Goal: Information Seeking & Learning: Learn about a topic

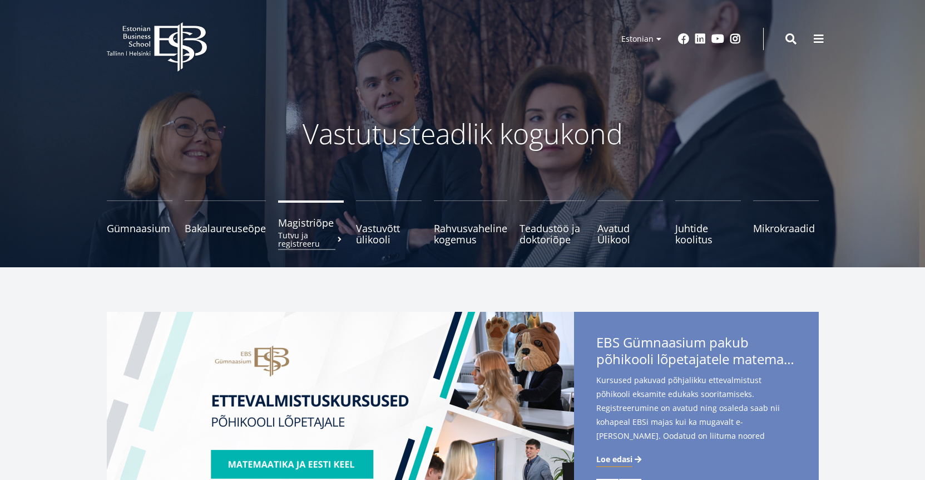
click at [303, 240] on small "Tutvu ja registreeru" at bounding box center [311, 239] width 66 height 17
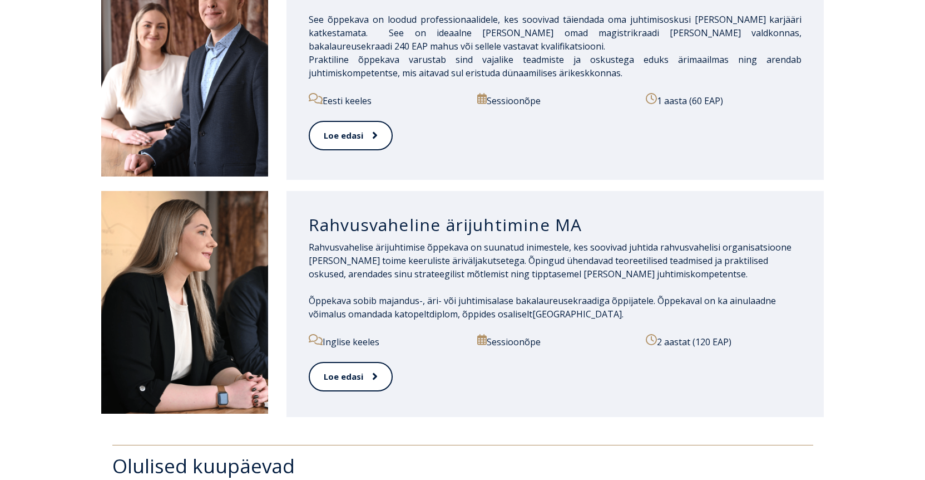
scroll to position [1246, 0]
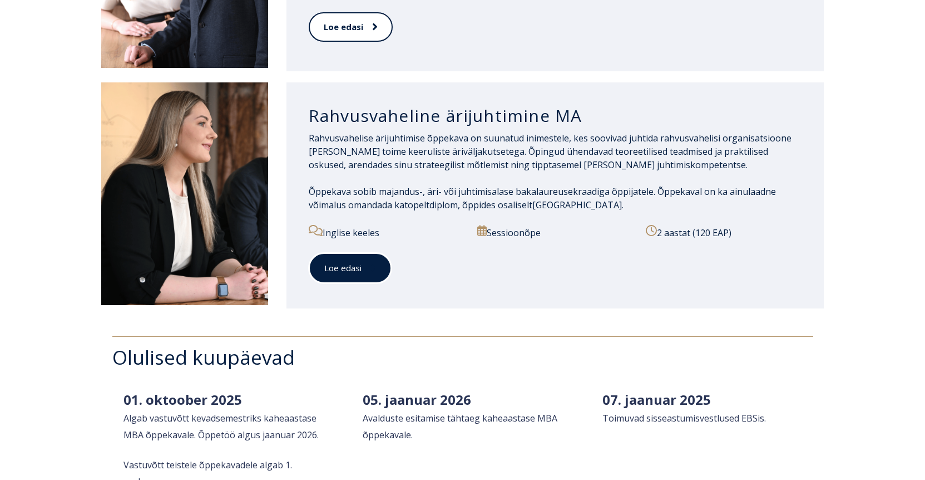
click at [348, 253] on link "Loe edasi" at bounding box center [350, 268] width 83 height 31
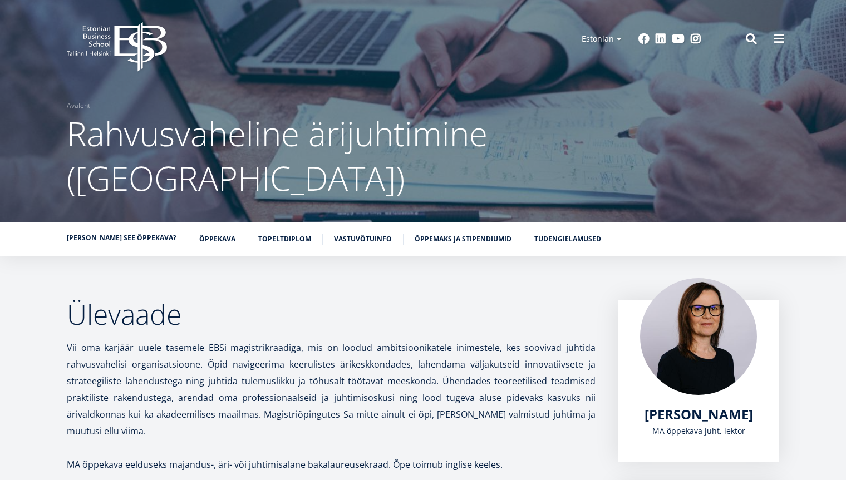
click at [124, 233] on link "Miks valida see õppekava?" at bounding box center [122, 238] width 110 height 11
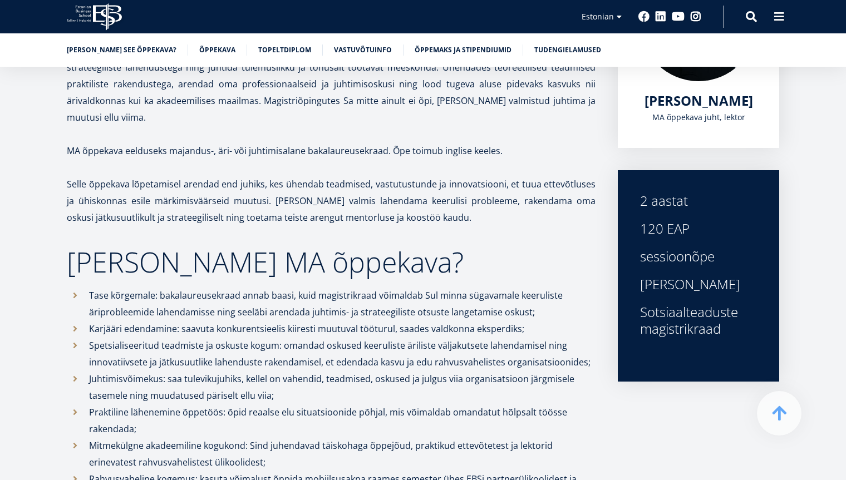
scroll to position [249, 0]
